Goal: Entertainment & Leisure: Consume media (video, audio)

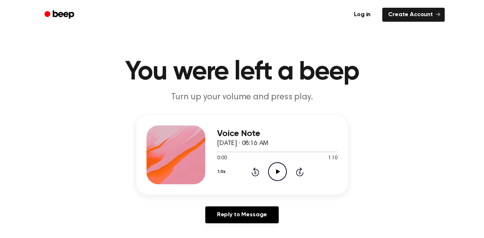
click at [280, 173] on icon "Play Audio" at bounding box center [277, 171] width 19 height 19
click at [259, 173] on icon at bounding box center [256, 171] width 8 height 9
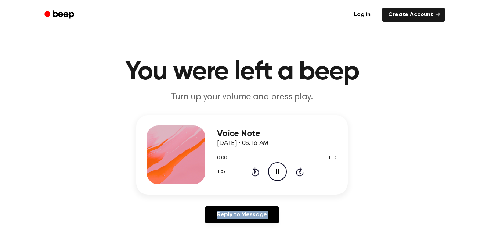
click at [259, 173] on icon at bounding box center [256, 171] width 8 height 9
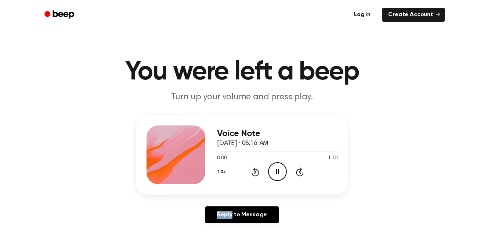
click at [259, 173] on icon at bounding box center [256, 171] width 8 height 9
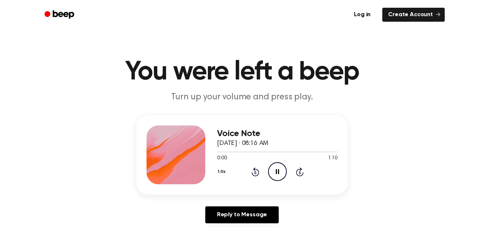
click at [259, 173] on icon at bounding box center [256, 171] width 8 height 9
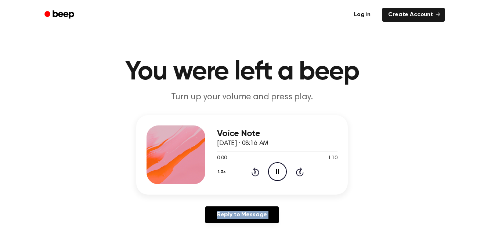
click at [259, 173] on icon at bounding box center [256, 171] width 8 height 9
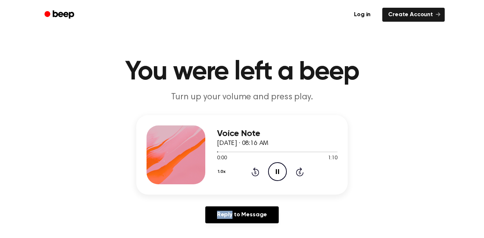
click at [259, 173] on icon at bounding box center [256, 171] width 8 height 9
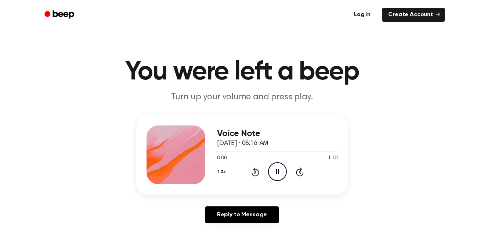
click at [259, 173] on icon at bounding box center [256, 171] width 8 height 9
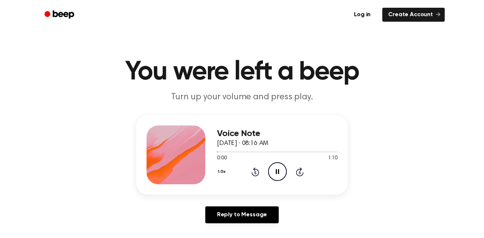
click at [259, 173] on icon at bounding box center [256, 171] width 8 height 9
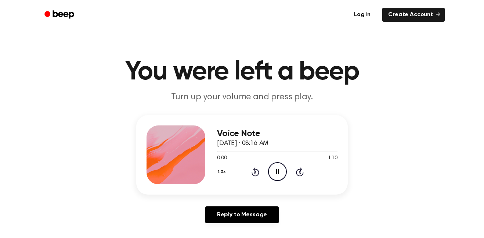
click at [259, 173] on icon at bounding box center [256, 171] width 8 height 9
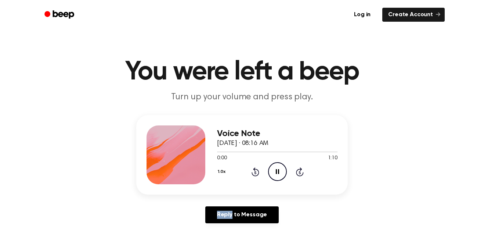
click at [259, 173] on icon at bounding box center [256, 171] width 8 height 9
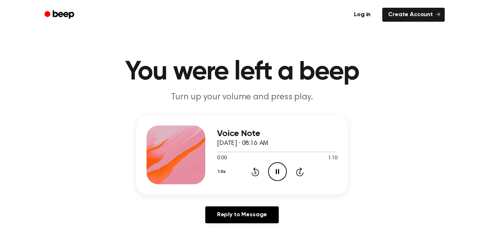
click at [259, 173] on icon at bounding box center [256, 171] width 8 height 9
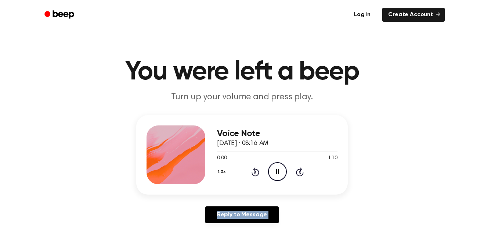
click at [259, 173] on icon at bounding box center [256, 171] width 8 height 9
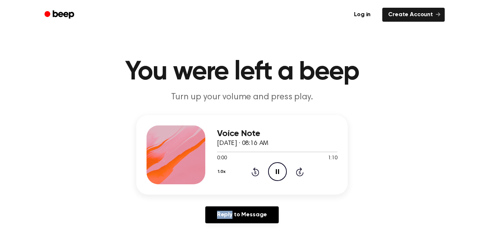
click at [259, 173] on icon at bounding box center [256, 171] width 8 height 9
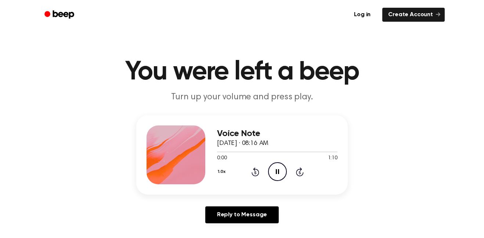
click at [259, 173] on icon at bounding box center [256, 171] width 8 height 9
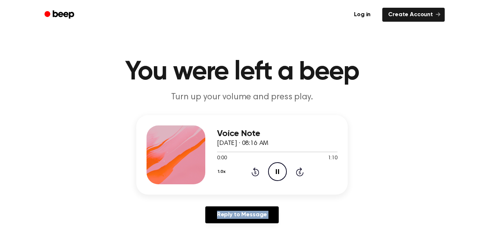
click at [259, 173] on icon at bounding box center [256, 171] width 8 height 9
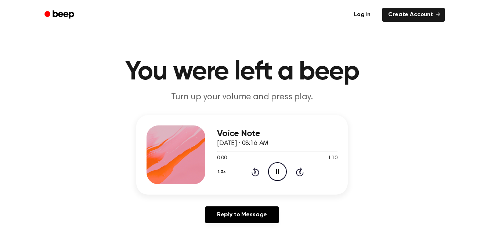
click at [259, 173] on icon at bounding box center [256, 171] width 8 height 9
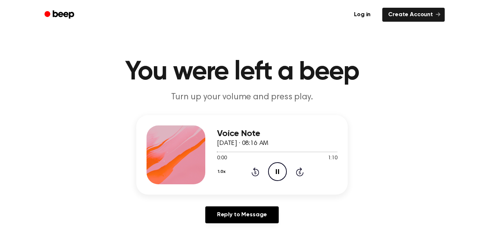
click at [259, 173] on icon at bounding box center [256, 171] width 8 height 9
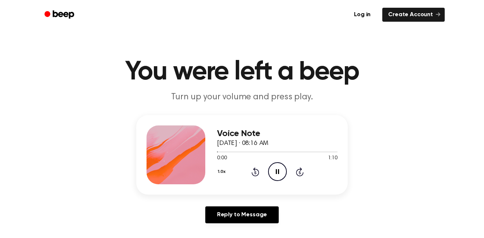
click at [259, 173] on icon at bounding box center [256, 171] width 8 height 9
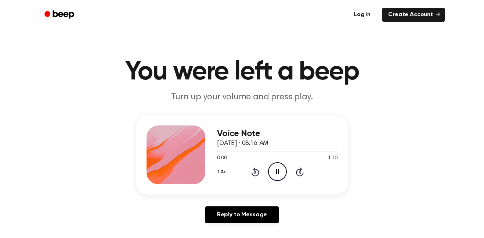
click at [259, 173] on icon at bounding box center [256, 171] width 8 height 9
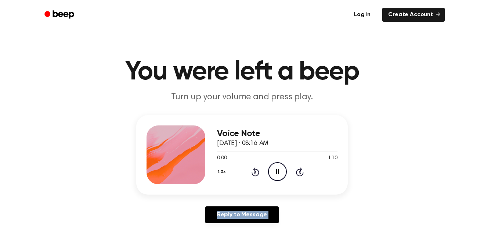
click at [259, 173] on icon at bounding box center [256, 171] width 8 height 9
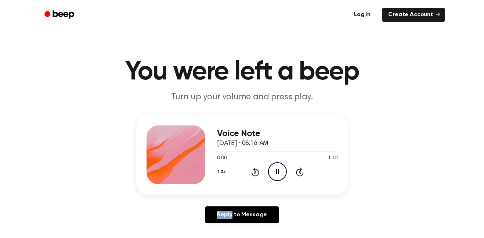
click at [259, 173] on icon at bounding box center [256, 171] width 8 height 9
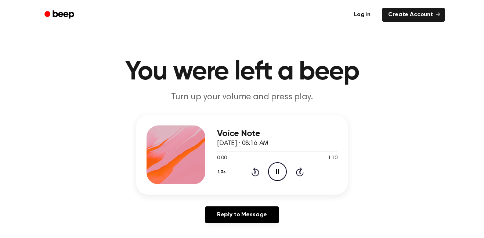
click at [259, 173] on icon at bounding box center [256, 171] width 8 height 9
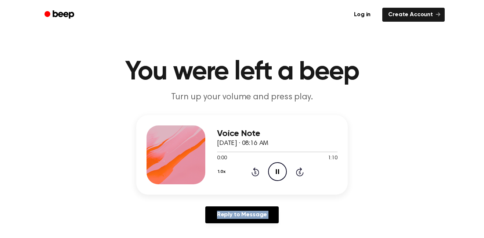
click at [259, 173] on icon at bounding box center [256, 171] width 8 height 9
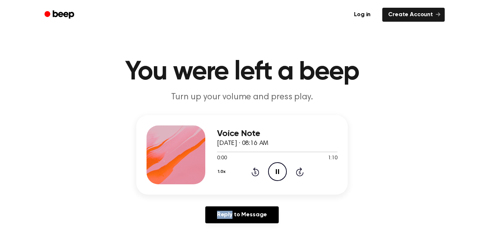
click at [259, 173] on icon at bounding box center [256, 171] width 8 height 9
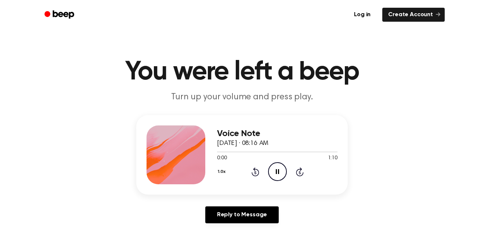
click at [259, 173] on icon at bounding box center [256, 171] width 8 height 9
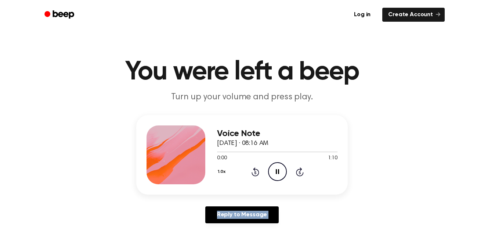
click at [259, 173] on icon at bounding box center [256, 171] width 8 height 9
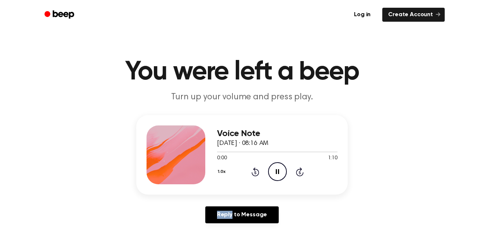
click at [259, 173] on icon at bounding box center [256, 171] width 8 height 9
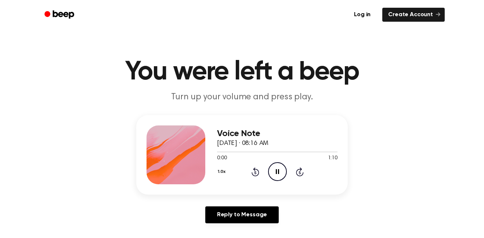
click at [259, 173] on icon at bounding box center [256, 171] width 8 height 9
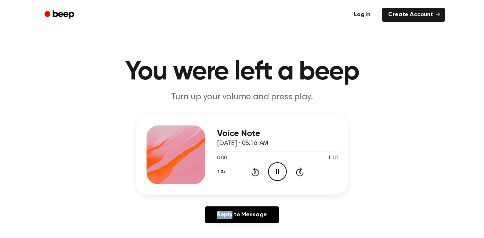
click at [259, 173] on icon at bounding box center [256, 171] width 8 height 9
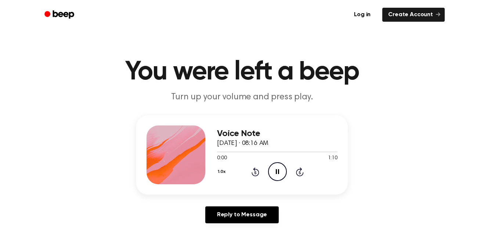
click at [259, 173] on icon at bounding box center [256, 171] width 8 height 9
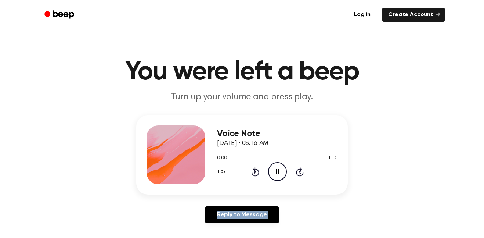
click at [259, 173] on icon at bounding box center [256, 171] width 8 height 9
